Goal: Transaction & Acquisition: Subscribe to service/newsletter

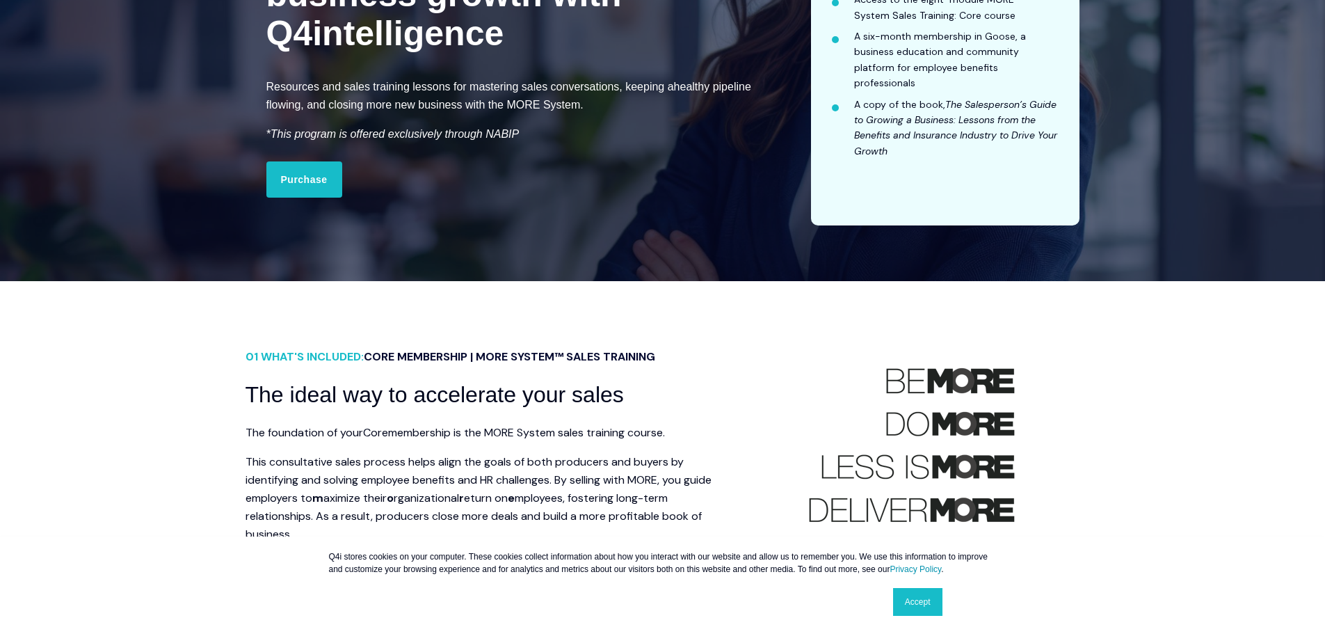
scroll to position [278, 0]
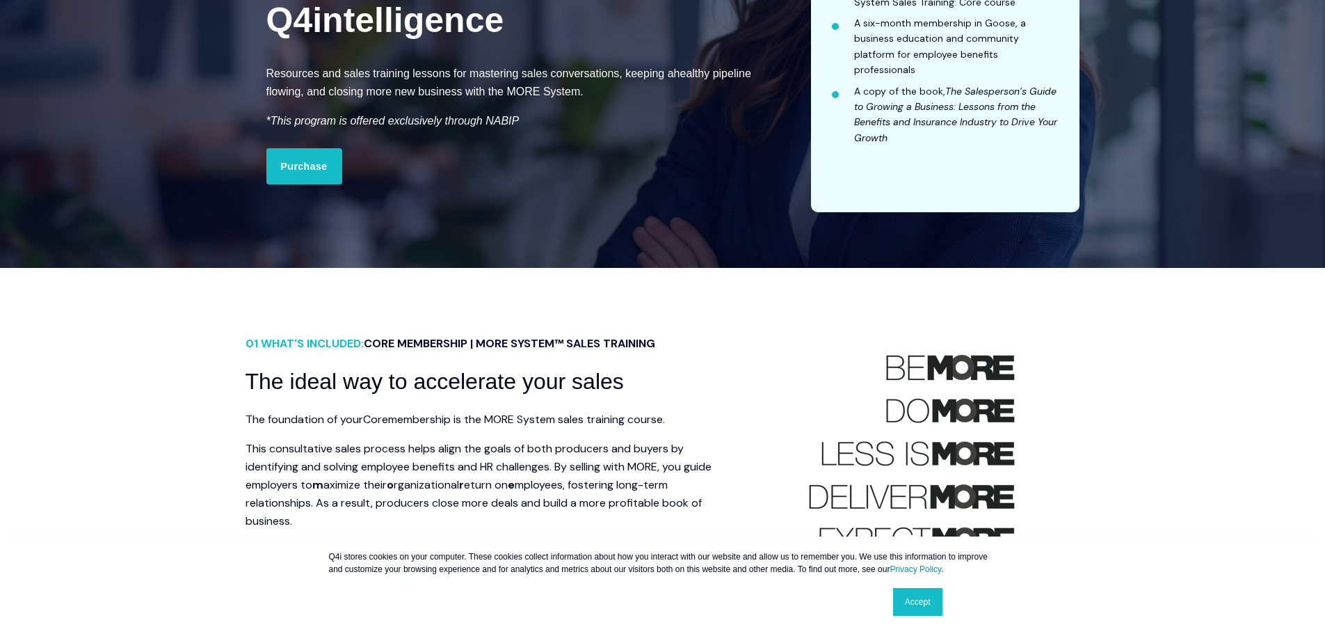
click at [906, 611] on link "Accept" at bounding box center [917, 602] width 49 height 28
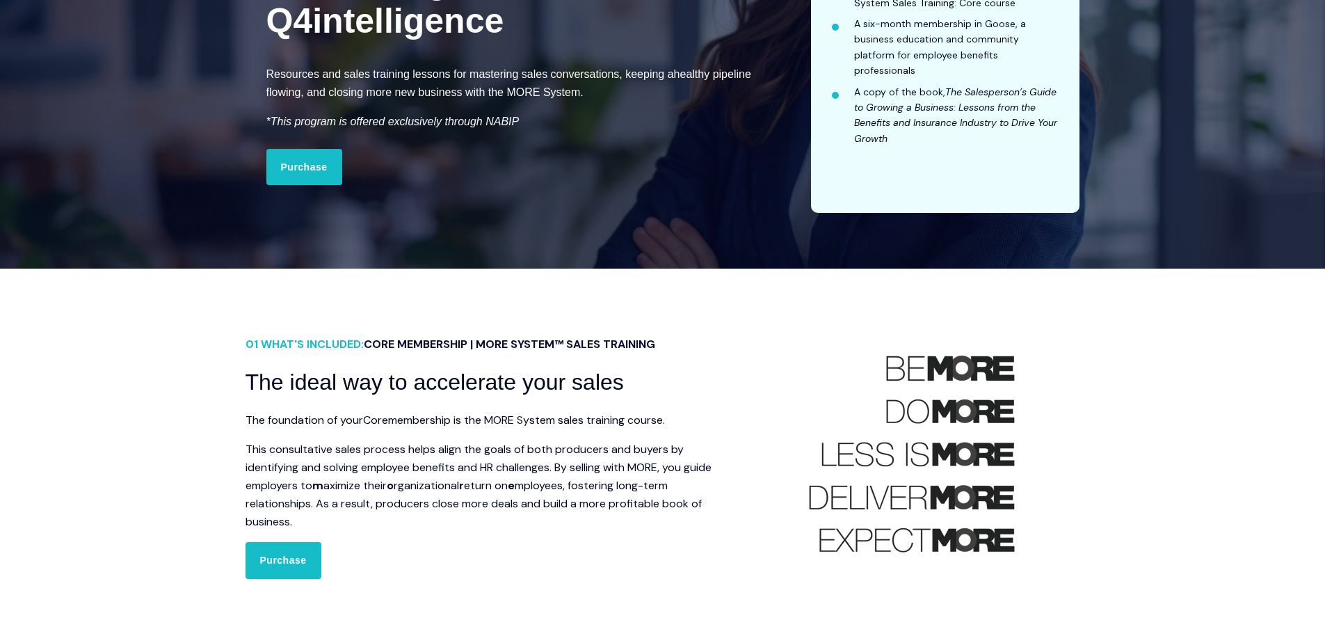
scroll to position [0, 0]
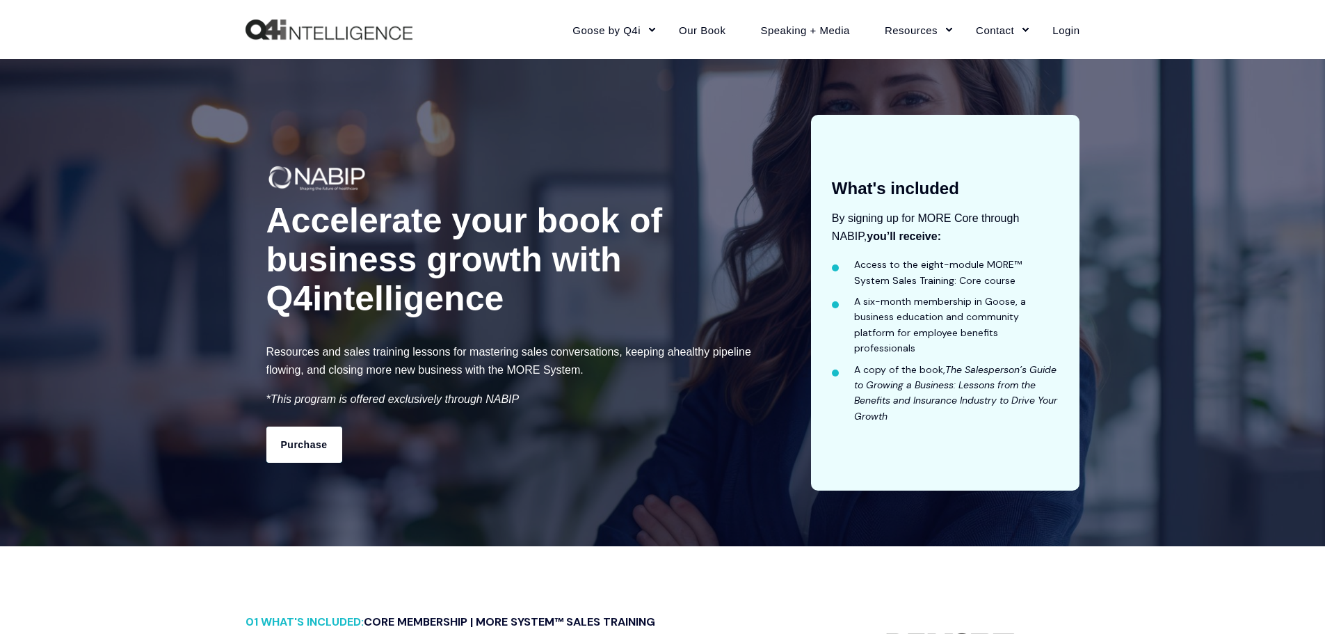
click at [318, 444] on link "Purchase" at bounding box center [304, 444] width 76 height 36
